Goal: Register for event/course

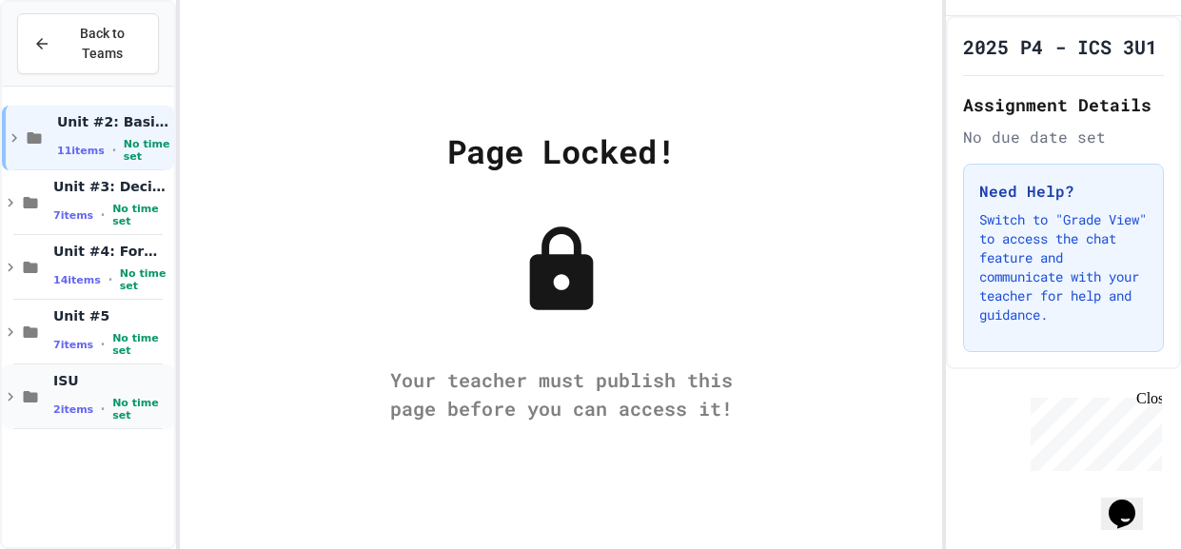
click at [13, 404] on div "ISU 2 items • No time set" at bounding box center [88, 396] width 172 height 65
click at [17, 401] on icon at bounding box center [10, 396] width 17 height 17
click at [18, 418] on div "ISU 2 items • No time set" at bounding box center [88, 396] width 172 height 65
